Goal: Task Accomplishment & Management: Complete application form

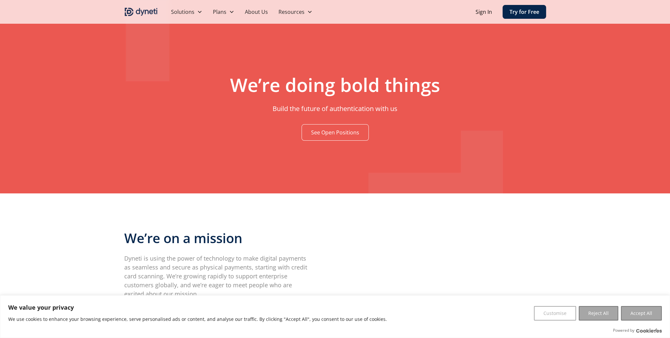
click at [323, 136] on link "See Open Positions" at bounding box center [334, 132] width 67 height 16
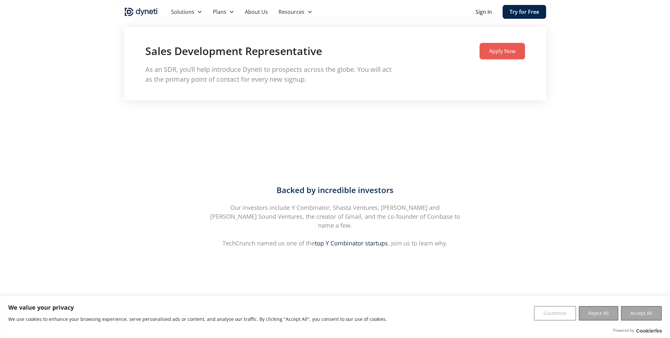
scroll to position [996, 0]
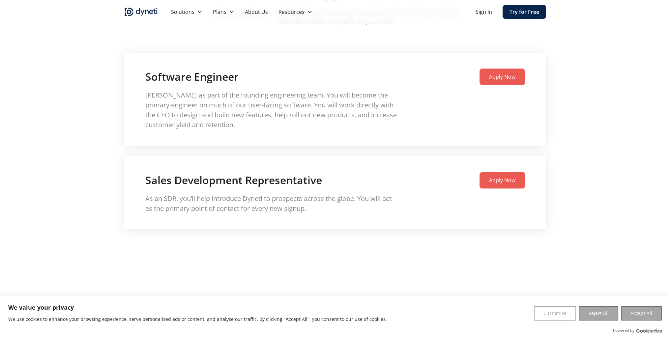
click at [499, 179] on link "Apply Now" at bounding box center [501, 180] width 45 height 16
click at [485, 175] on link "Apply Now" at bounding box center [501, 180] width 45 height 16
click at [500, 178] on link "Apply Now" at bounding box center [501, 180] width 45 height 16
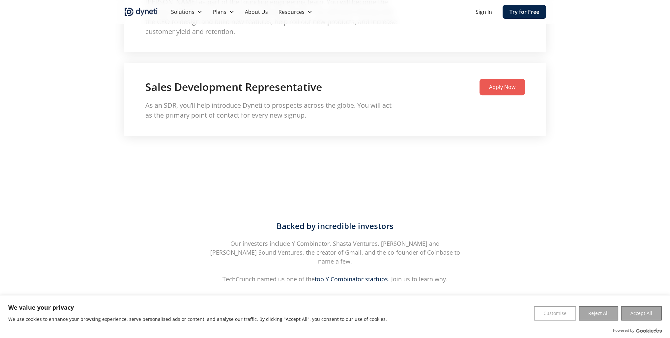
scroll to position [1127, 0]
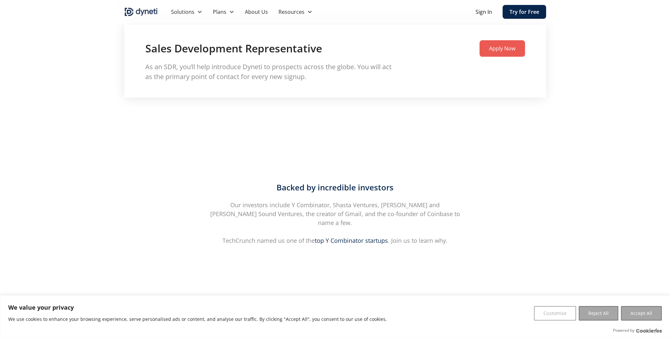
click at [606, 309] on button "Reject All" at bounding box center [599, 313] width 40 height 14
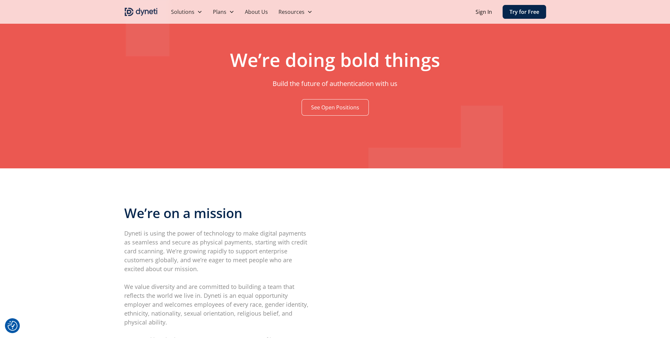
scroll to position [0, 0]
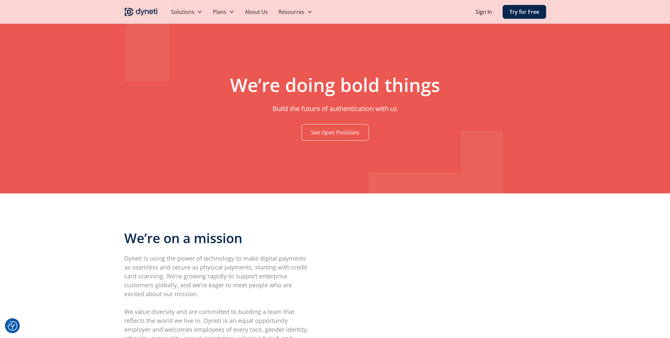
click at [132, 11] on img "home" at bounding box center [141, 12] width 34 height 11
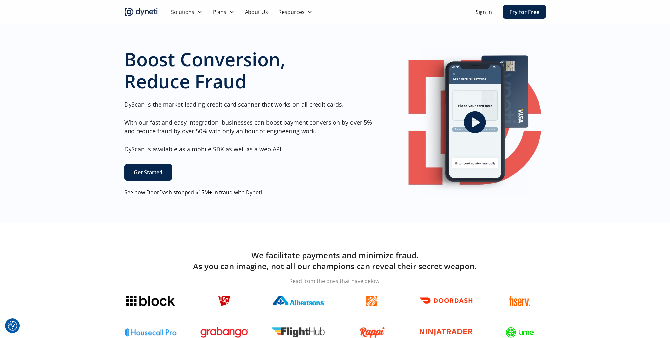
click at [258, 14] on link "About Us" at bounding box center [257, 12] width 34 height 24
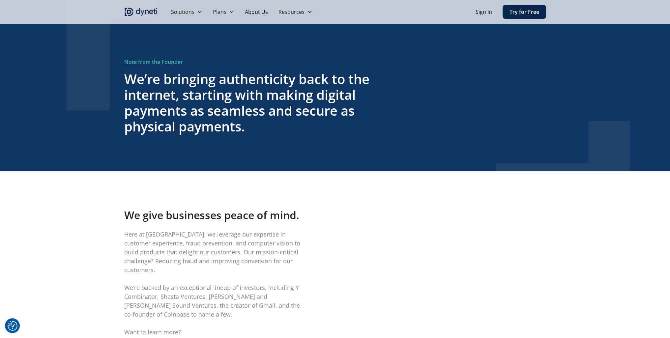
scroll to position [252, 0]
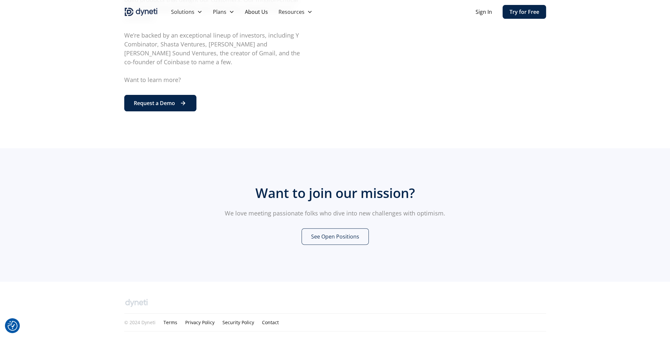
click at [340, 234] on link "See Open Positions" at bounding box center [334, 236] width 67 height 16
click at [337, 228] on link "See Open Positions" at bounding box center [334, 236] width 67 height 16
